Goal: Transaction & Acquisition: Download file/media

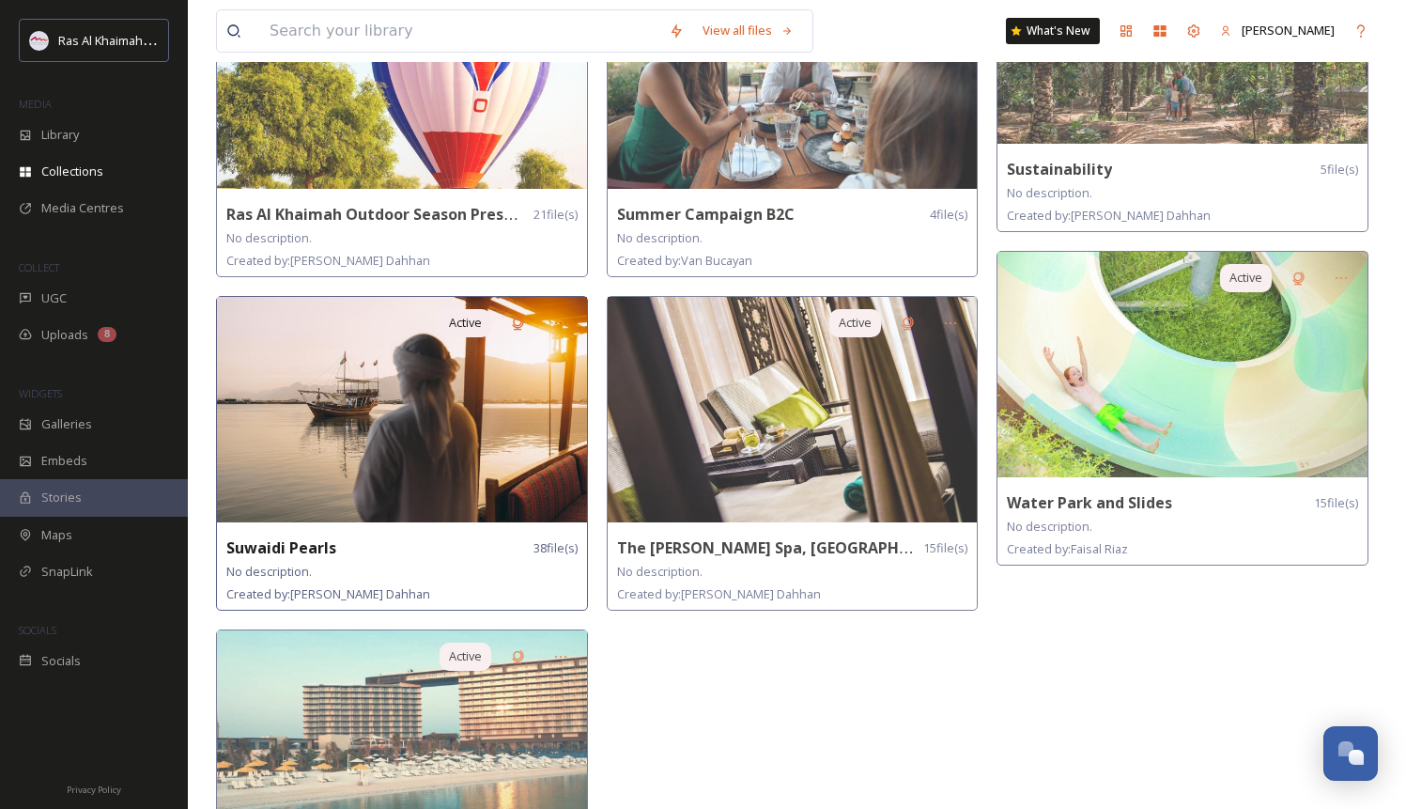
scroll to position [1575, 0]
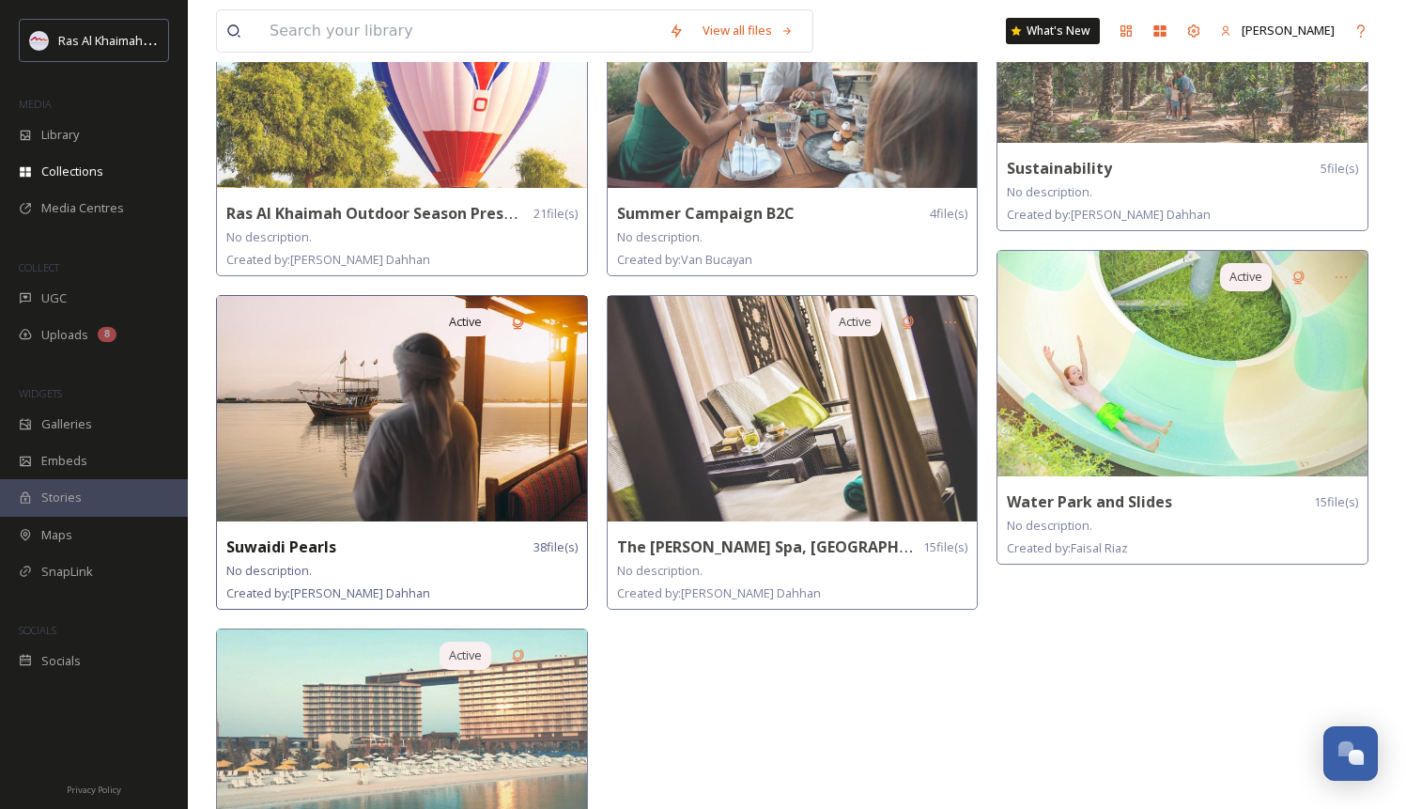
click at [407, 410] on img at bounding box center [402, 408] width 370 height 225
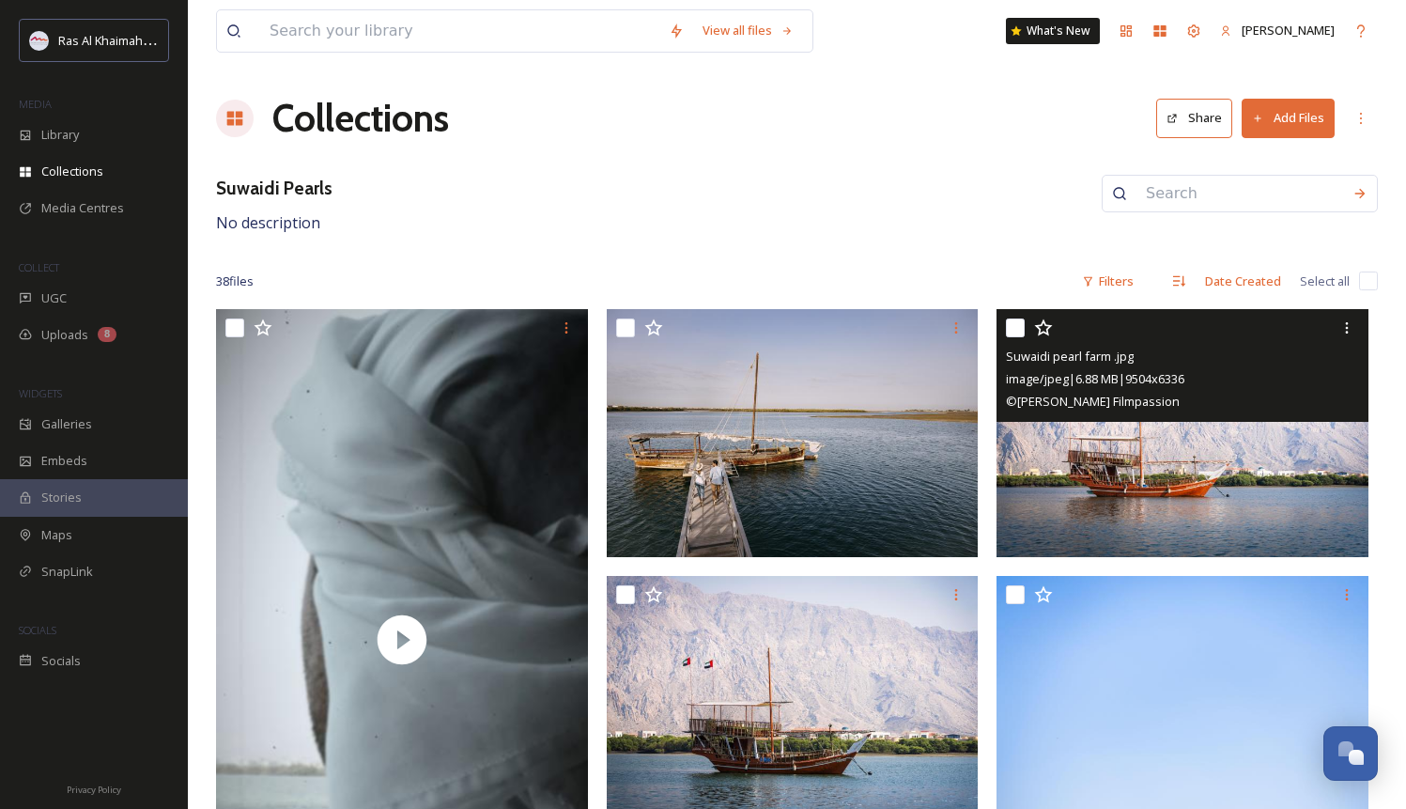
click at [1139, 448] on img at bounding box center [1183, 433] width 372 height 248
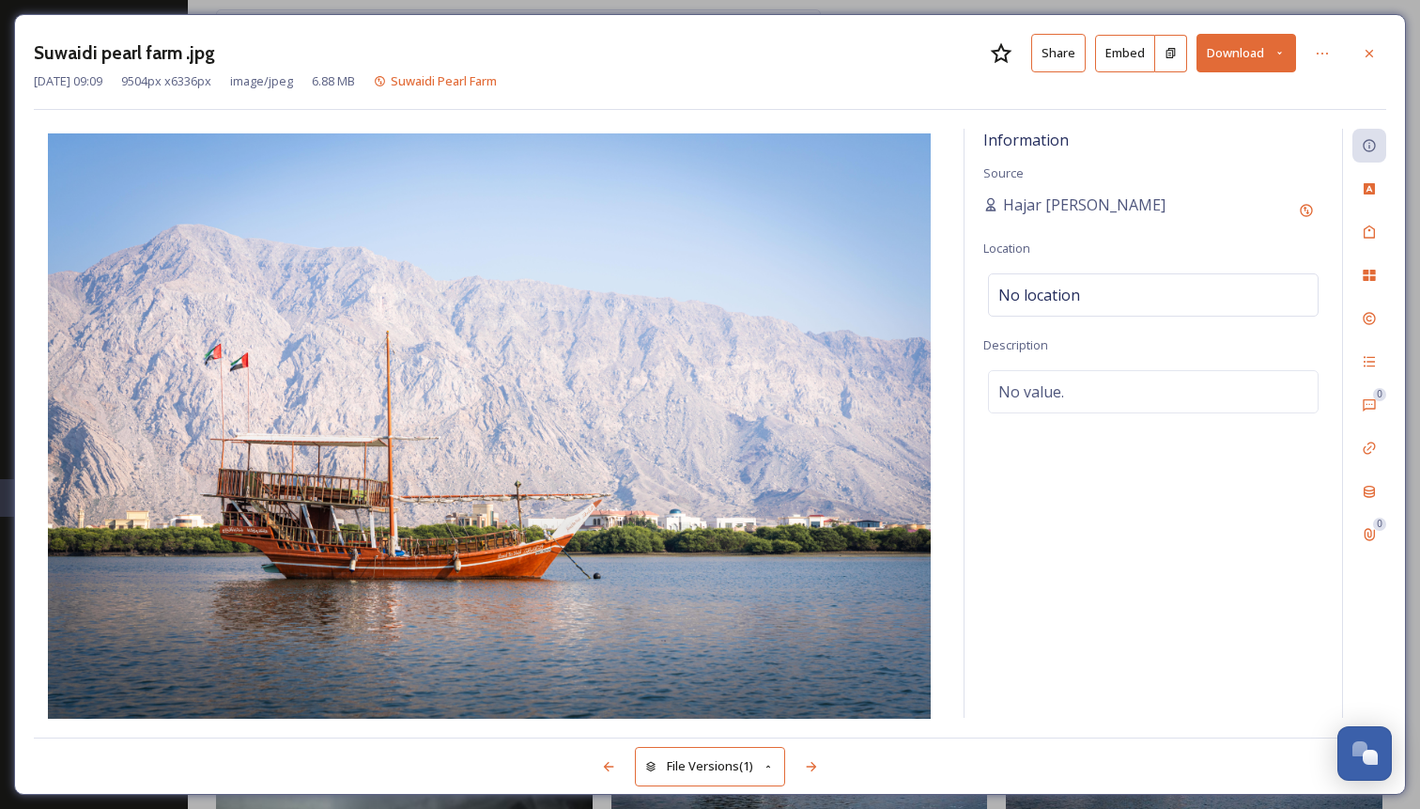
click at [1252, 54] on button "Download" at bounding box center [1247, 53] width 100 height 39
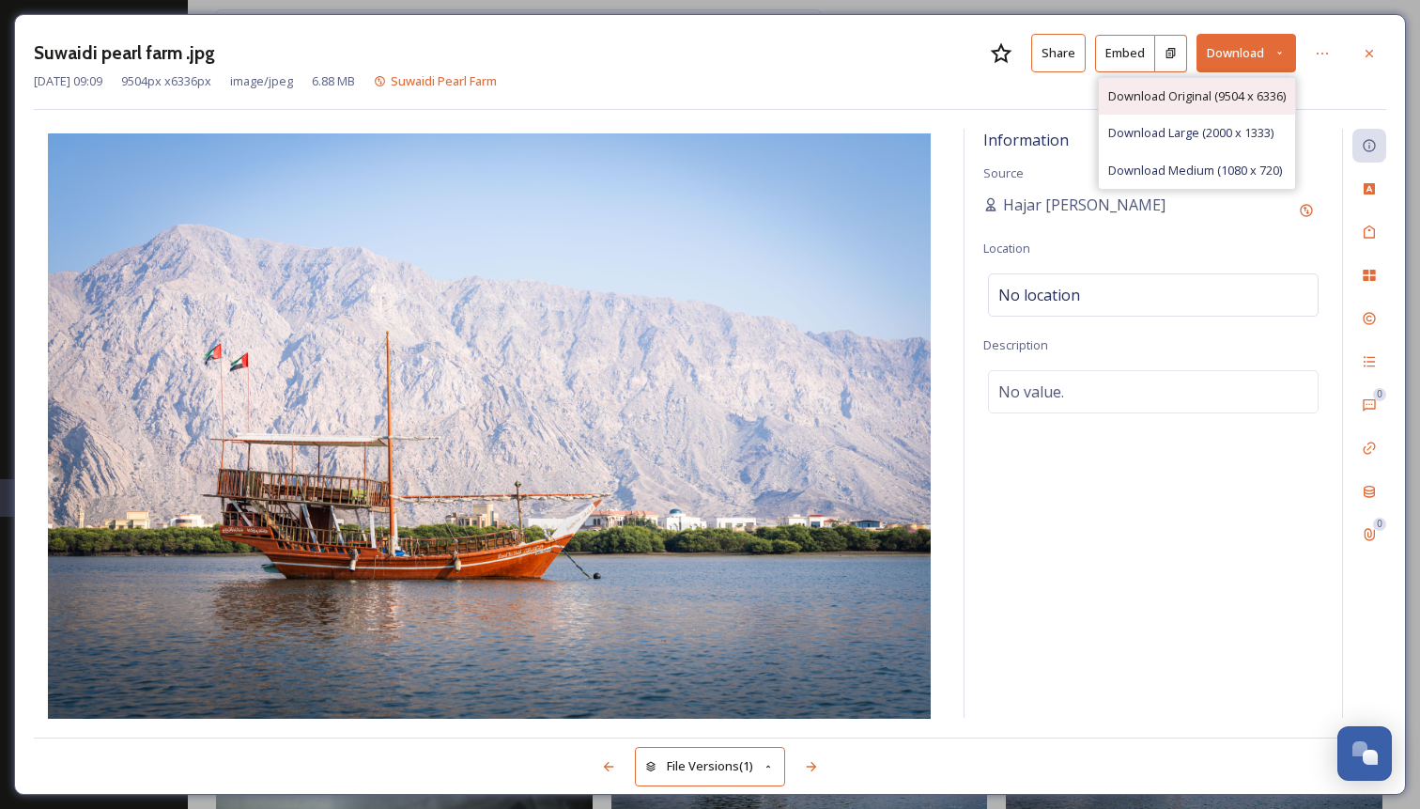
click at [1164, 103] on span "Download Original (9504 x 6336)" at bounding box center [1197, 96] width 178 height 18
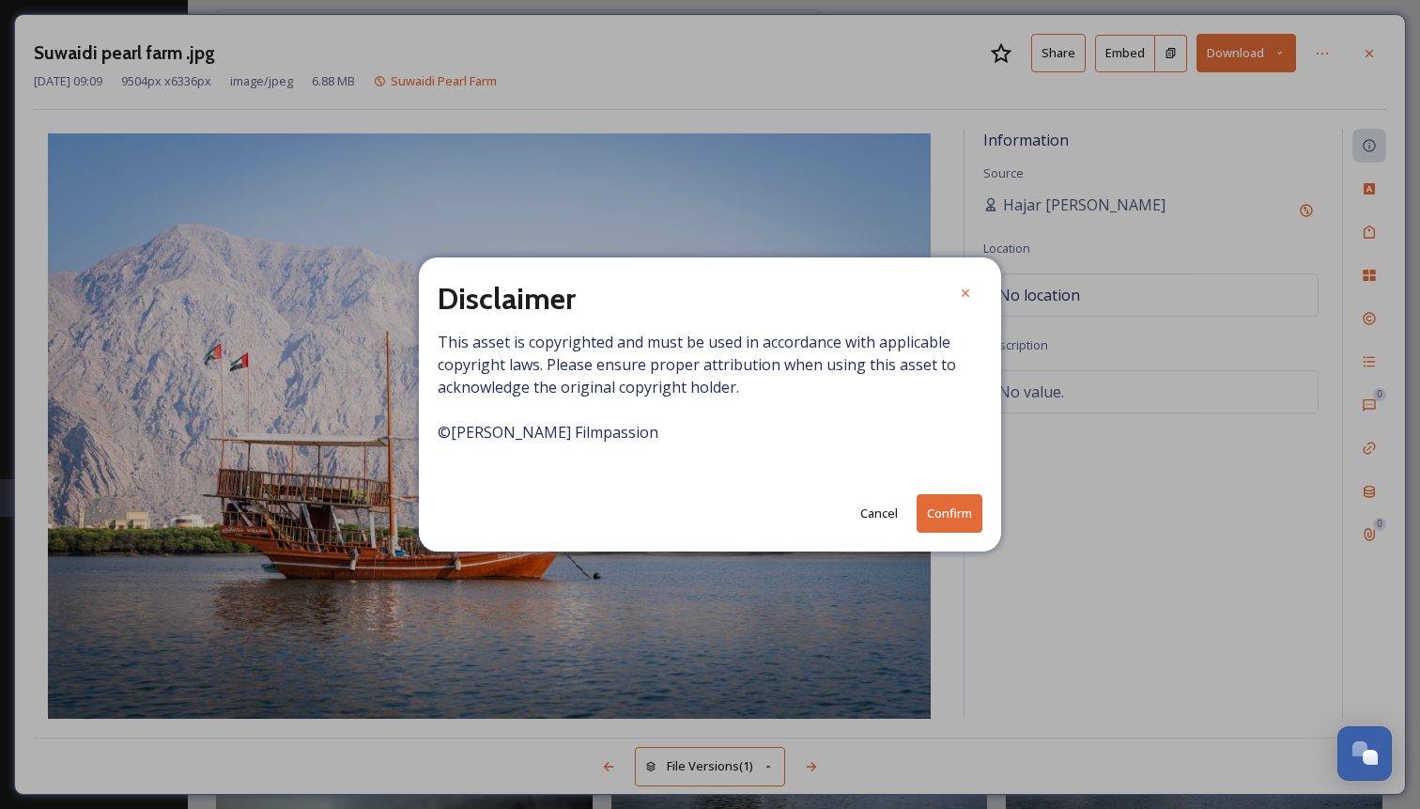
click at [950, 516] on button "Confirm" at bounding box center [950, 513] width 66 height 39
